Goal: Information Seeking & Learning: Check status

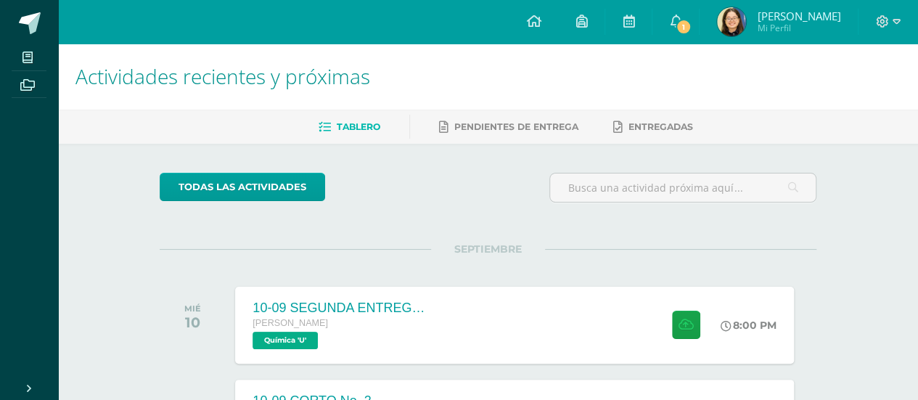
drag, startPoint x: 0, startPoint y: 0, endPoint x: 446, endPoint y: 222, distance: 498.0
click at [692, 19] on span "1" at bounding box center [684, 27] width 16 height 16
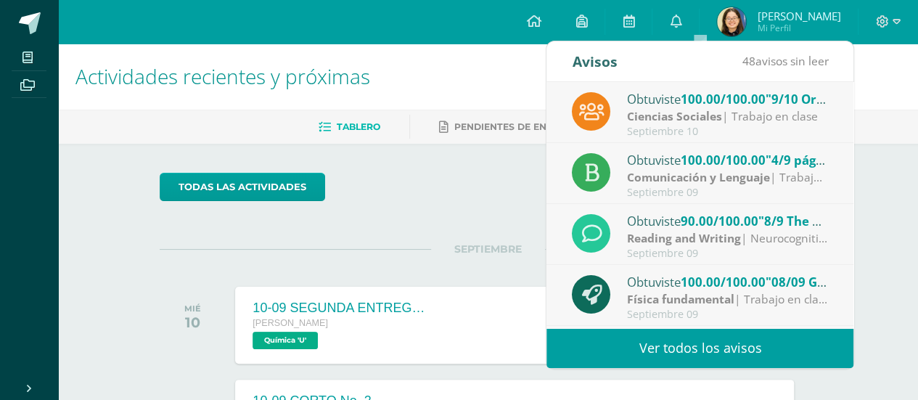
click at [737, 124] on div "Ciencias Sociales | Trabajo en clase" at bounding box center [728, 116] width 202 height 17
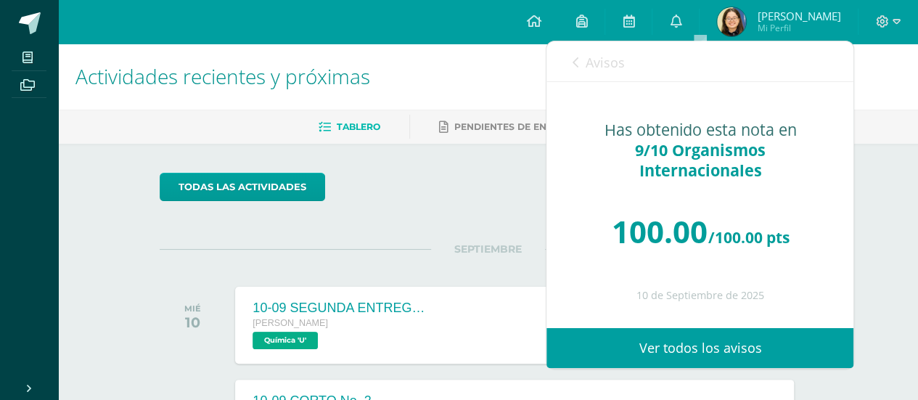
click at [597, 60] on span "Avisos" at bounding box center [604, 62] width 39 height 17
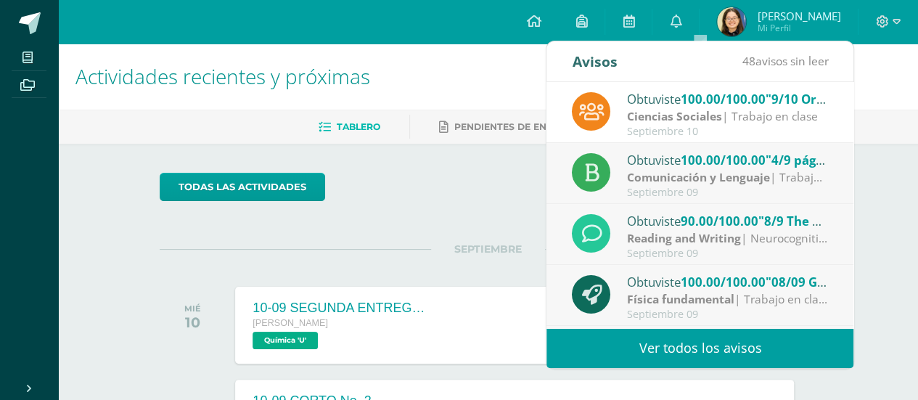
click at [681, 168] on div "Obtuviste 100.00/100.00 "4/9 páginas 261 y 265" en Comunicación y [GEOGRAPHIC_D…" at bounding box center [728, 159] width 202 height 19
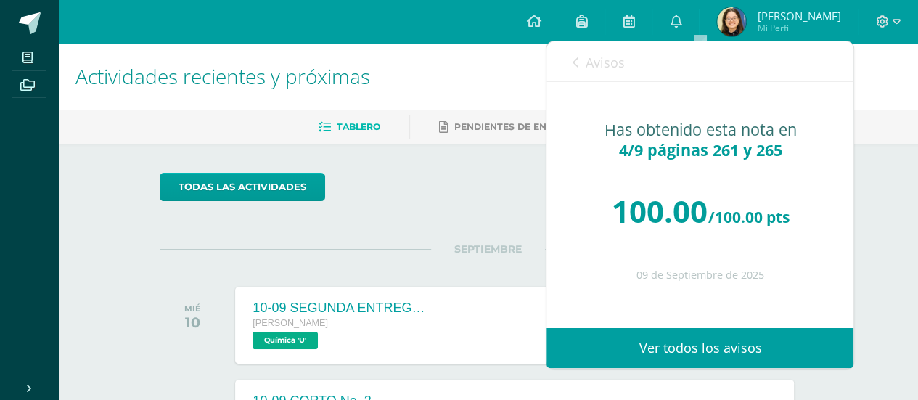
click at [605, 56] on span "Avisos" at bounding box center [604, 62] width 39 height 17
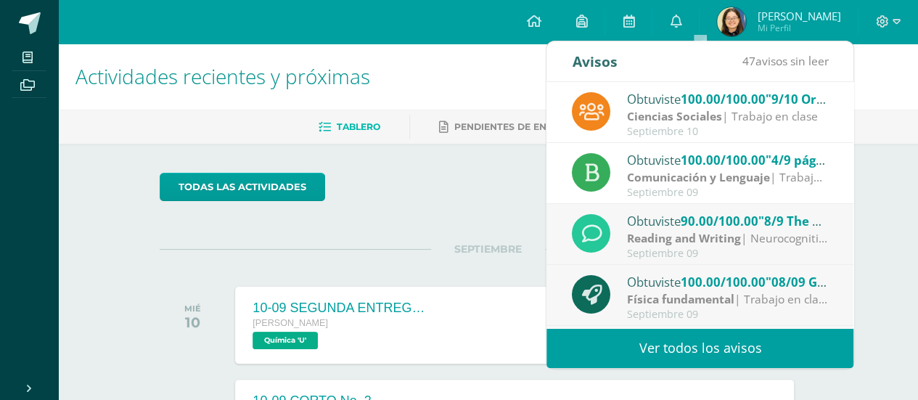
click at [661, 293] on strong "Física fundamental" at bounding box center [680, 299] width 107 height 16
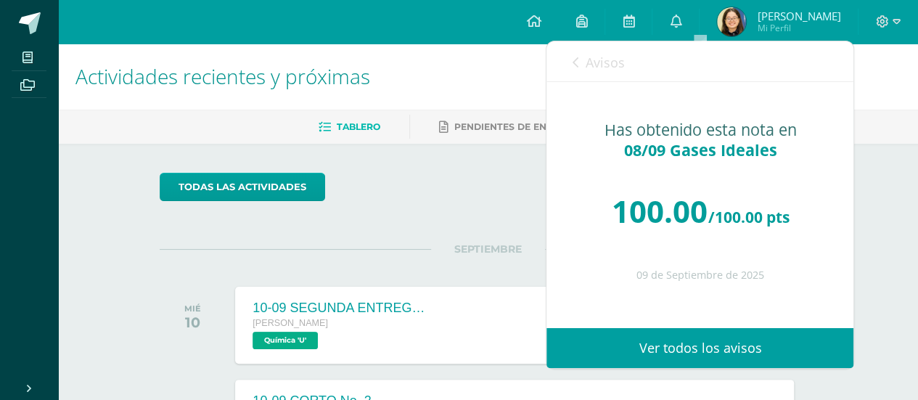
click at [590, 68] on span "Avisos" at bounding box center [604, 62] width 39 height 17
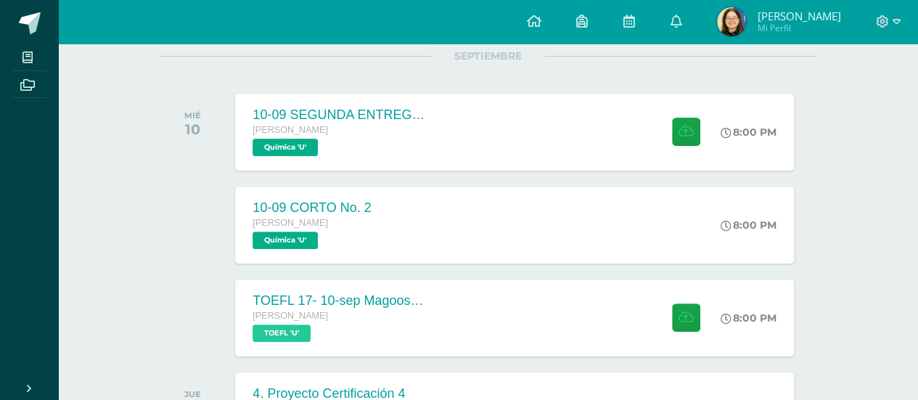
scroll to position [200, 0]
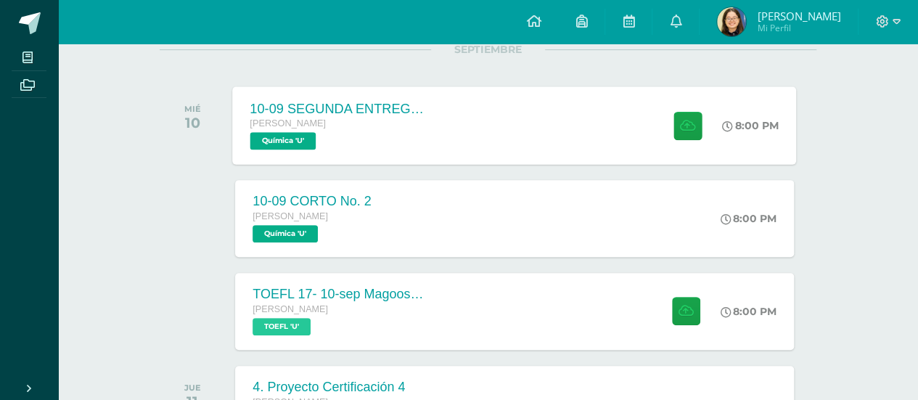
click at [530, 158] on div "10-09 SEGUNDA ENTREGA DE GUÍA [PERSON_NAME] Química 'U' 8:00 PM 10-09 SEGUNDA E…" at bounding box center [515, 125] width 564 height 78
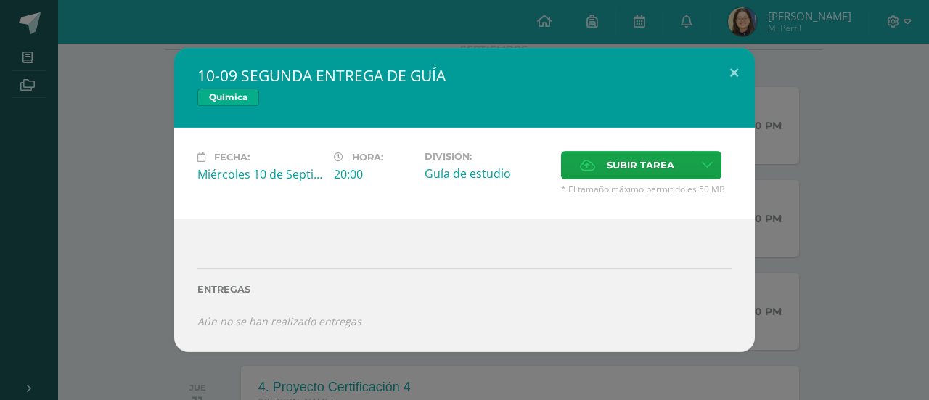
click at [822, 113] on div "10-09 SEGUNDA ENTREGA DE GUÍA Química Fecha: Miércoles 10 de Septiembre Hora: 2…" at bounding box center [464, 199] width 917 height 303
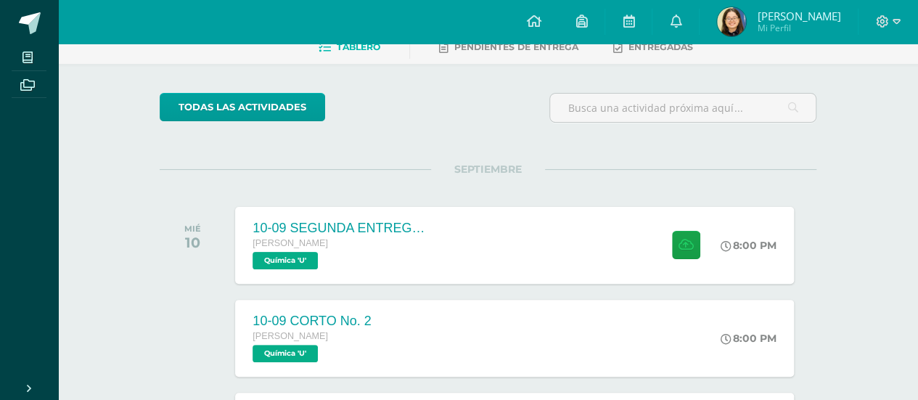
scroll to position [0, 0]
